Goal: Task Accomplishment & Management: Use online tool/utility

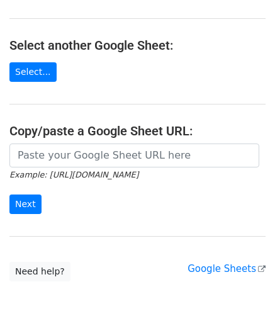
scroll to position [126, 0]
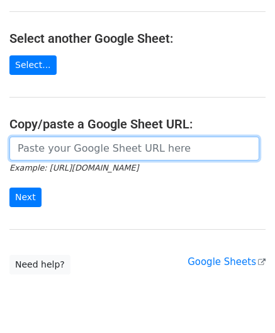
click at [43, 141] on input "url" at bounding box center [134, 149] width 250 height 24
paste input "https://docs.google.com/spreadsheets/d/165IWmw9prA6cIm0pu7o0bQOjsDmDfxPEwfh7yG3…"
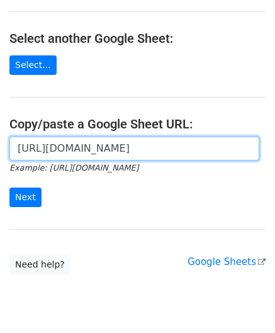
scroll to position [0, 283]
type input "https://docs.google.com/spreadsheets/d/165IWmw9prA6cIm0pu7o0bQOjsDmDfxPEwfh7yG3…"
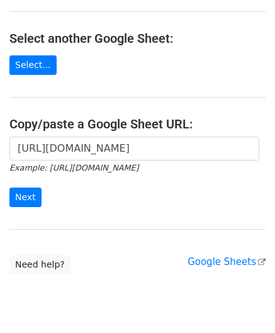
click at [28, 185] on form "https://docs.google.com/spreadsheets/d/165IWmw9prA6cIm0pu7o0bQOjsDmDfxPEwfh7yG3…" at bounding box center [137, 172] width 256 height 71
click at [21, 195] on input "Next" at bounding box center [25, 198] width 32 height 20
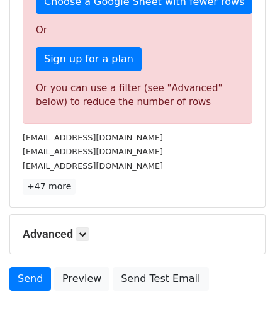
scroll to position [425, 0]
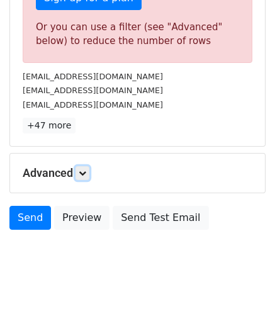
drag, startPoint x: 86, startPoint y: 167, endPoint x: 93, endPoint y: 174, distance: 10.7
click at [86, 169] on icon at bounding box center [83, 173] width 8 height 8
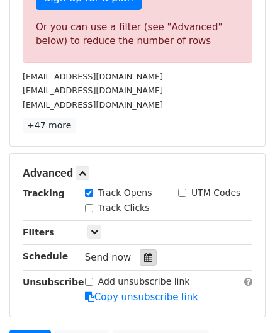
click at [144, 253] on icon at bounding box center [148, 257] width 8 height 9
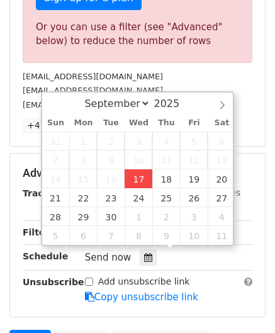
type input "[DATE] 12:00"
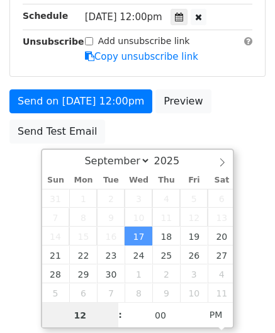
paste input "3"
type input "3"
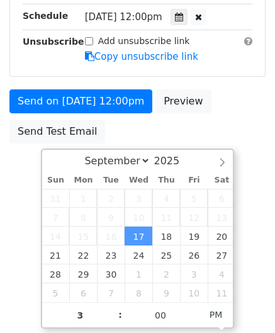
type input "[DATE] 15:00"
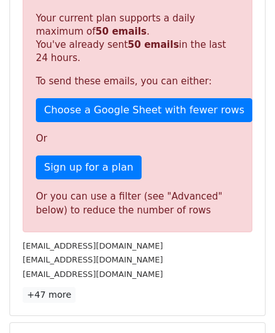
scroll to position [577, 0]
